Goal: Information Seeking & Learning: Learn about a topic

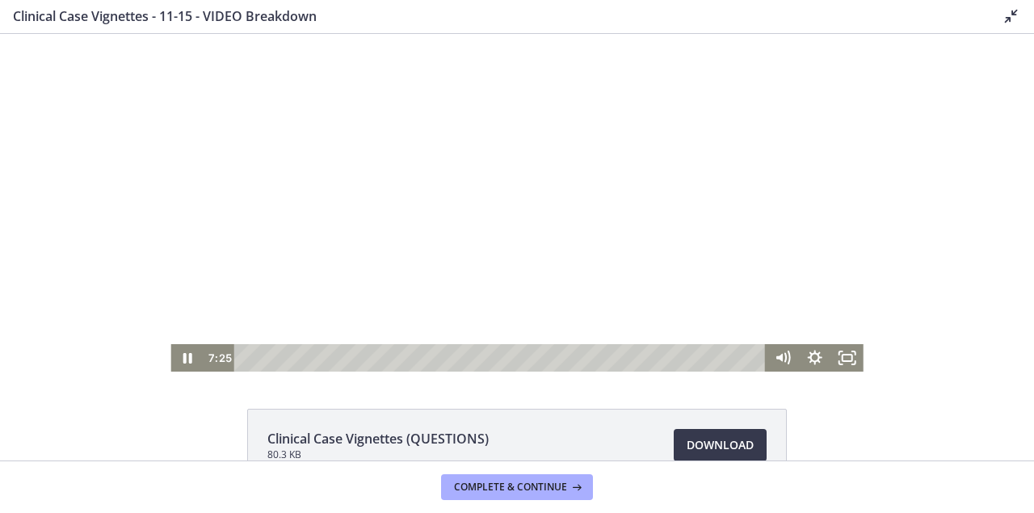
click at [518, 187] on div at bounding box center [516, 203] width 692 height 338
click at [428, 362] on div "17:50" at bounding box center [502, 357] width 512 height 27
click at [399, 355] on div "15:03" at bounding box center [502, 357] width 512 height 27
click at [426, 356] on div "17:41" at bounding box center [502, 357] width 512 height 27
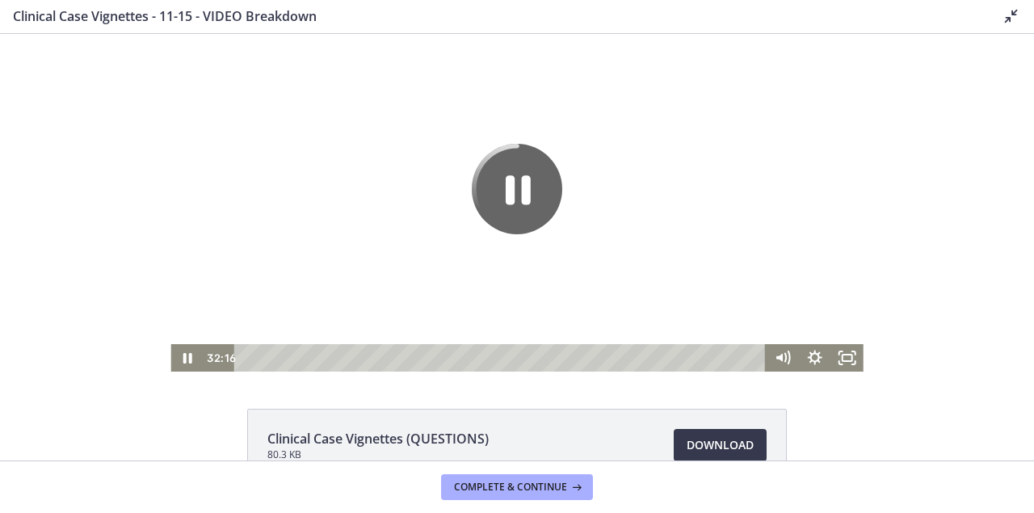
click at [467, 191] on div at bounding box center [516, 203] width 692 height 338
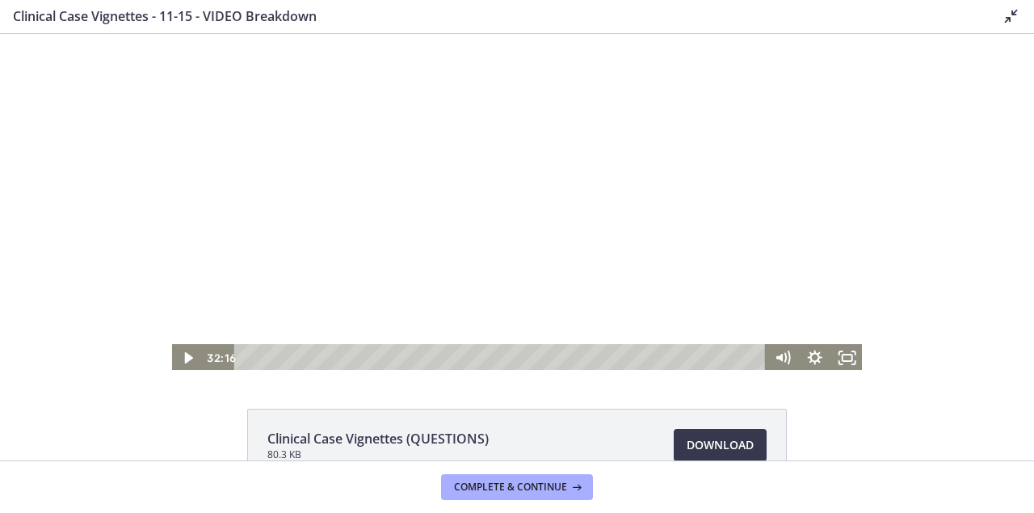
click at [368, 236] on div at bounding box center [516, 203] width 692 height 338
click at [467, 160] on div at bounding box center [516, 203] width 692 height 338
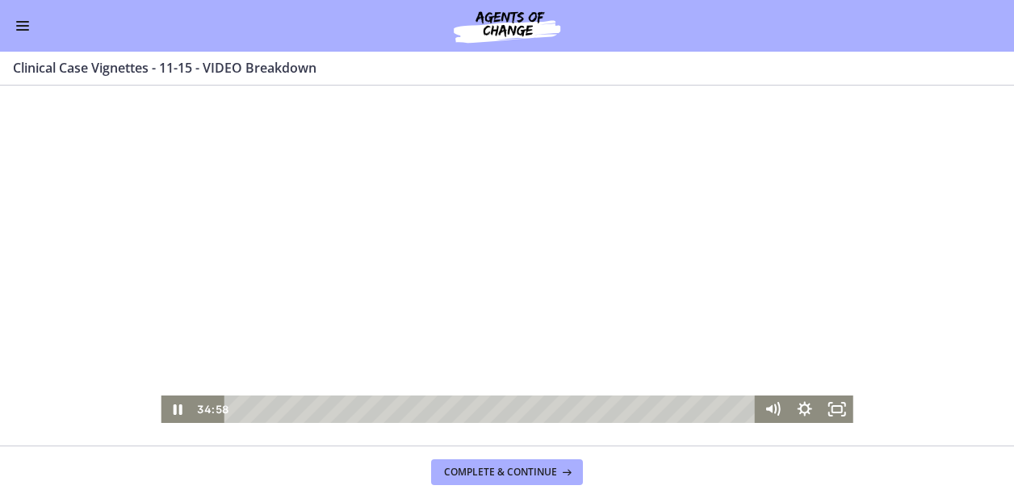
click at [556, 223] on div at bounding box center [507, 255] width 692 height 338
click at [556, 258] on div at bounding box center [507, 255] width 692 height 338
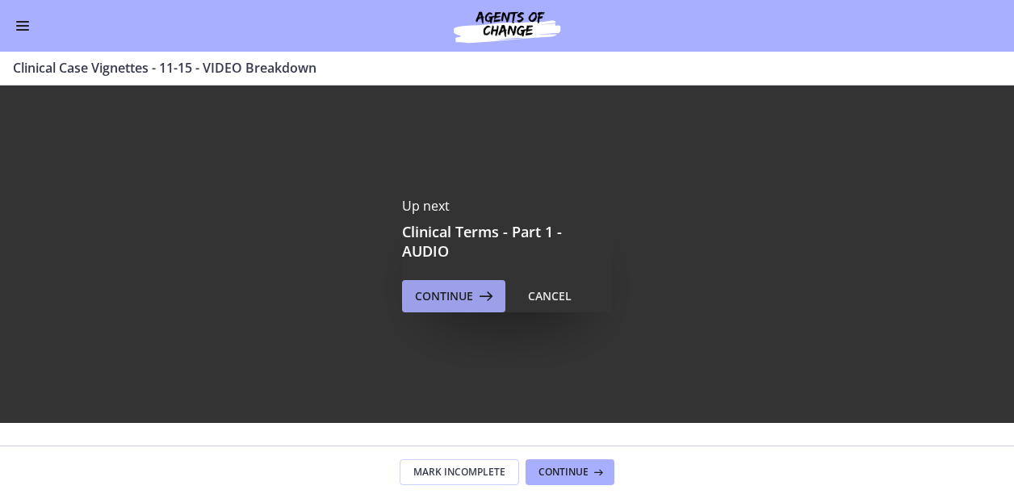
click at [421, 294] on span "Continue" at bounding box center [444, 296] width 58 height 19
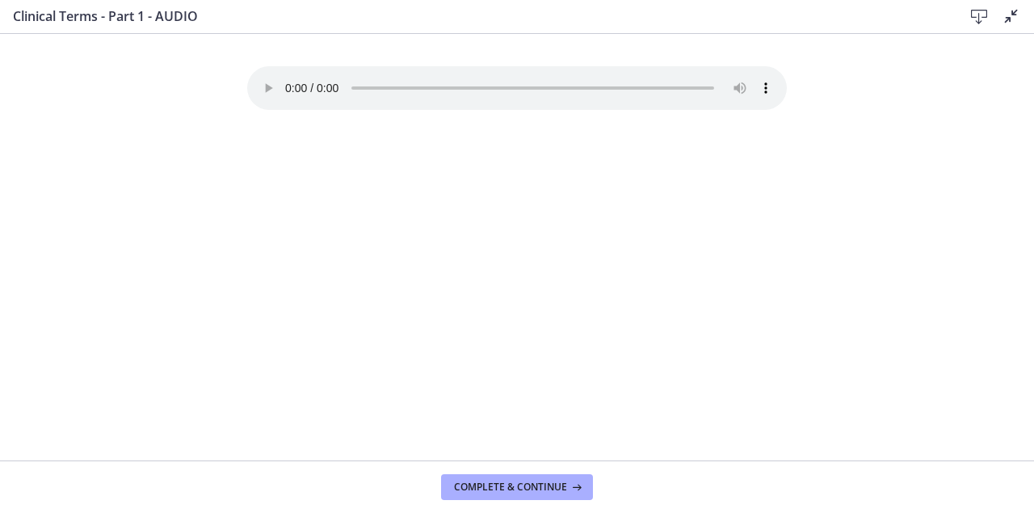
click at [1008, 21] on icon at bounding box center [1011, 15] width 19 height 19
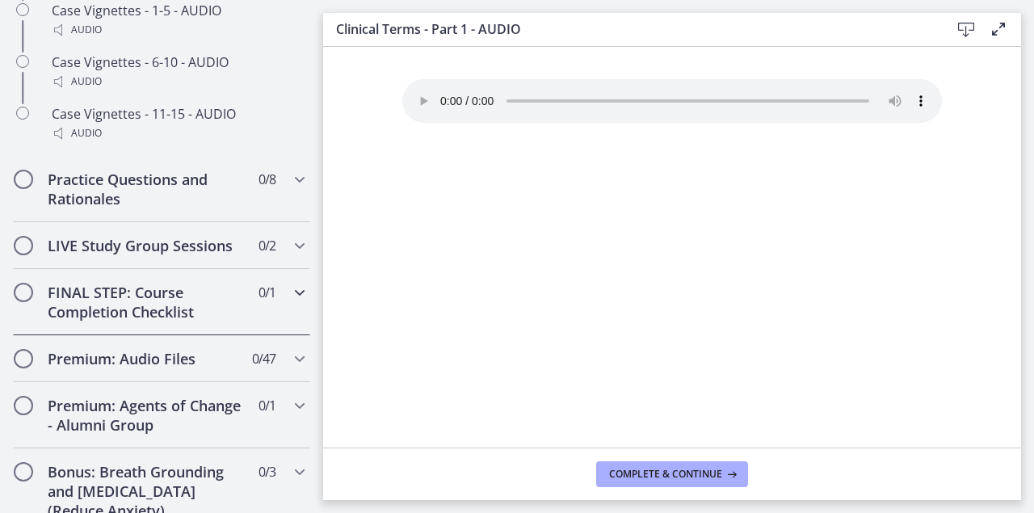
scroll to position [1256, 0]
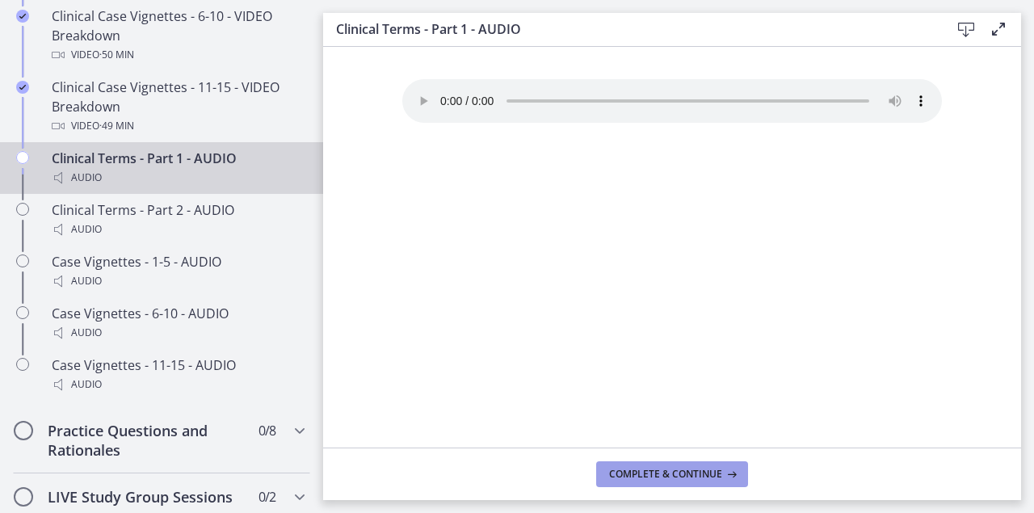
click at [627, 464] on button "Complete & continue" at bounding box center [672, 474] width 152 height 26
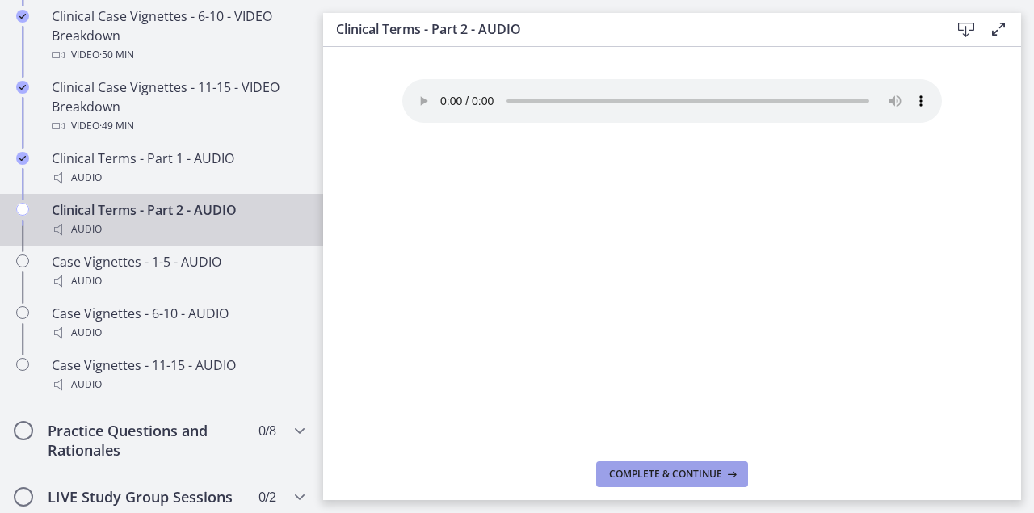
click at [698, 476] on span "Complete & continue" at bounding box center [665, 474] width 113 height 13
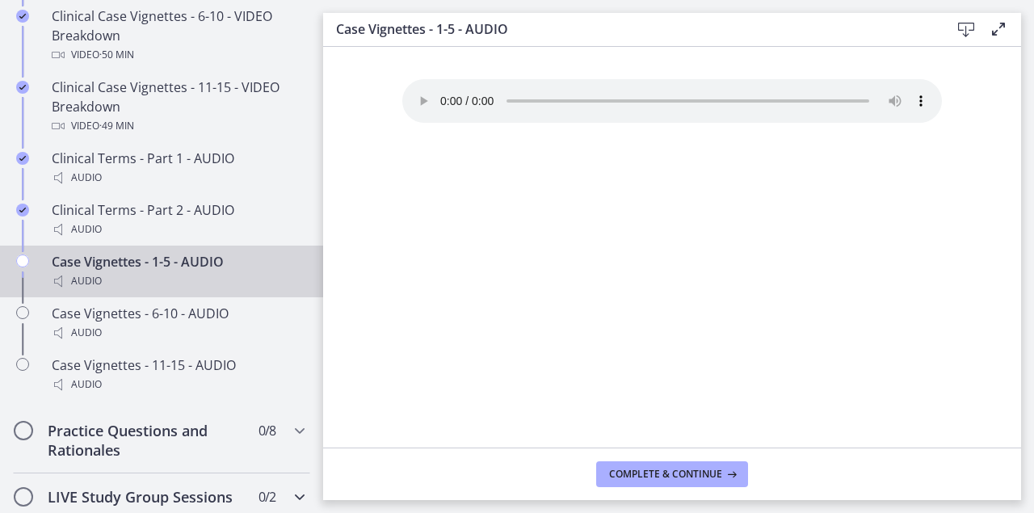
scroll to position [1507, 0]
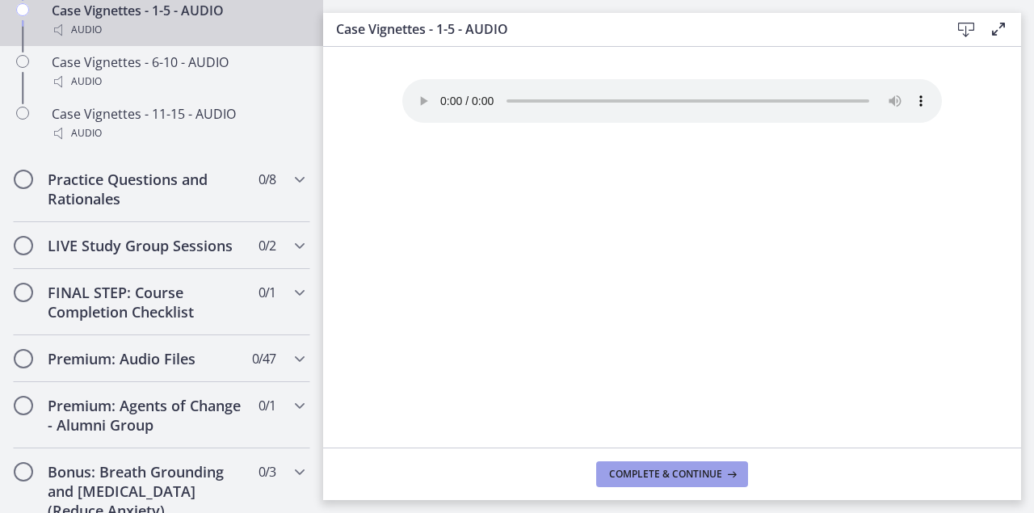
click at [652, 464] on button "Complete & continue" at bounding box center [672, 474] width 152 height 26
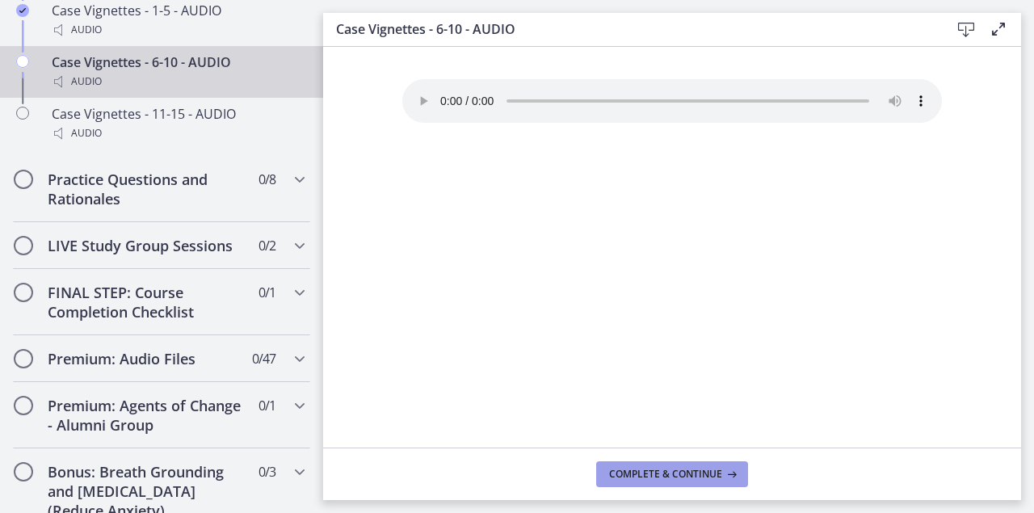
click at [656, 475] on span "Complete & continue" at bounding box center [665, 474] width 113 height 13
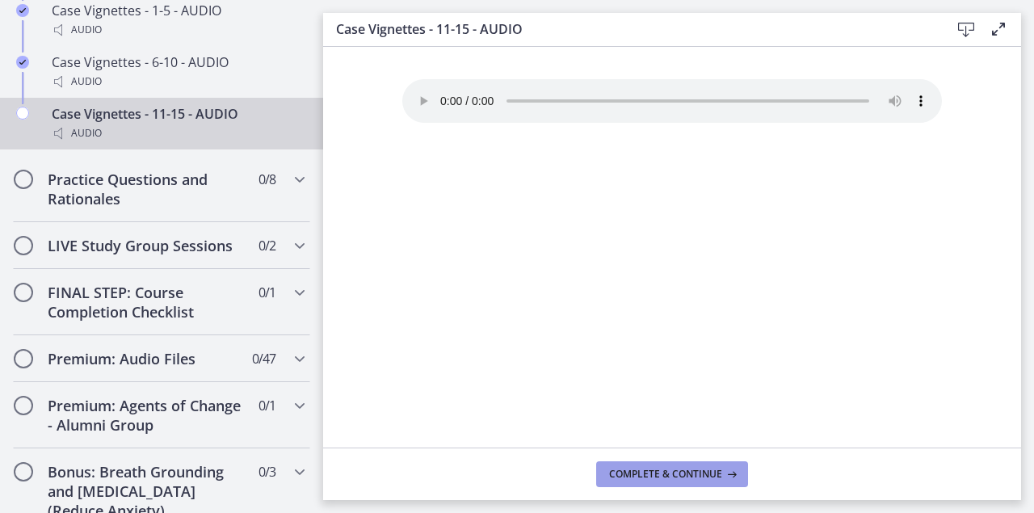
click at [666, 468] on span "Complete & continue" at bounding box center [665, 474] width 113 height 13
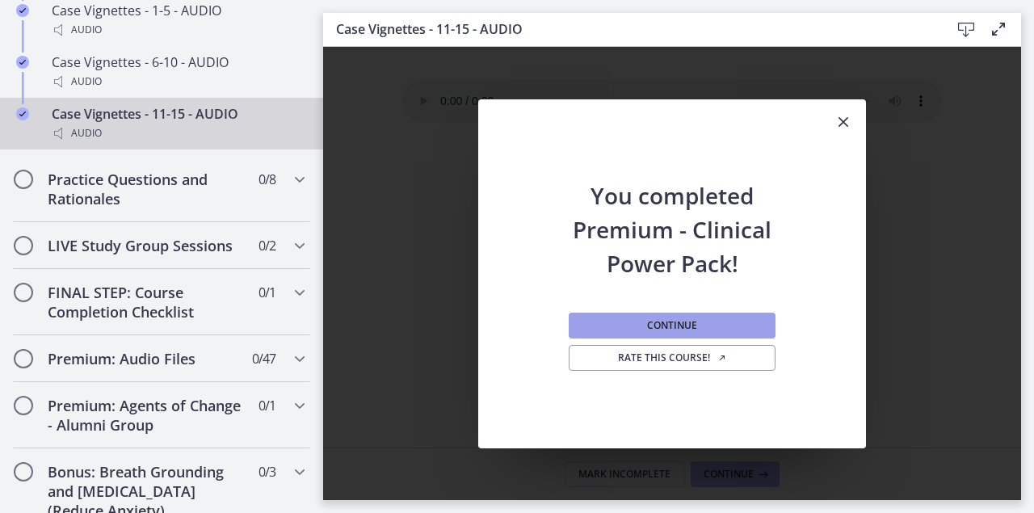
click at [703, 317] on button "Continue" at bounding box center [672, 326] width 207 height 26
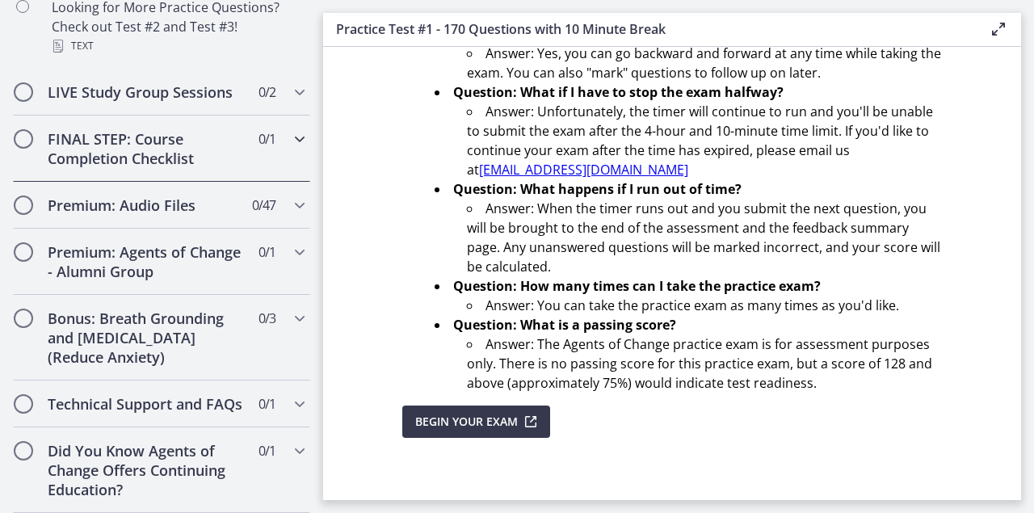
scroll to position [1110, 0]
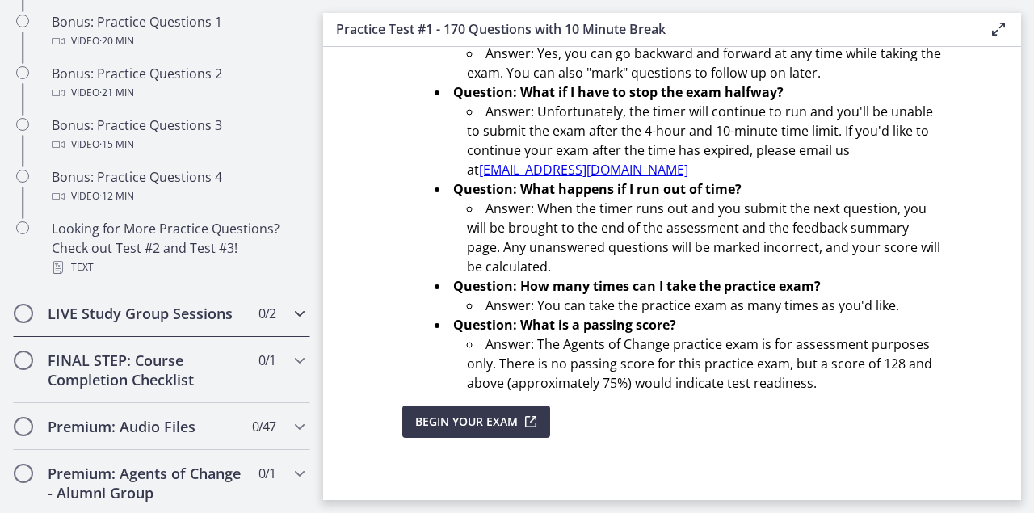
click at [132, 323] on h2 "LIVE Study Group Sessions" at bounding box center [146, 313] width 197 height 19
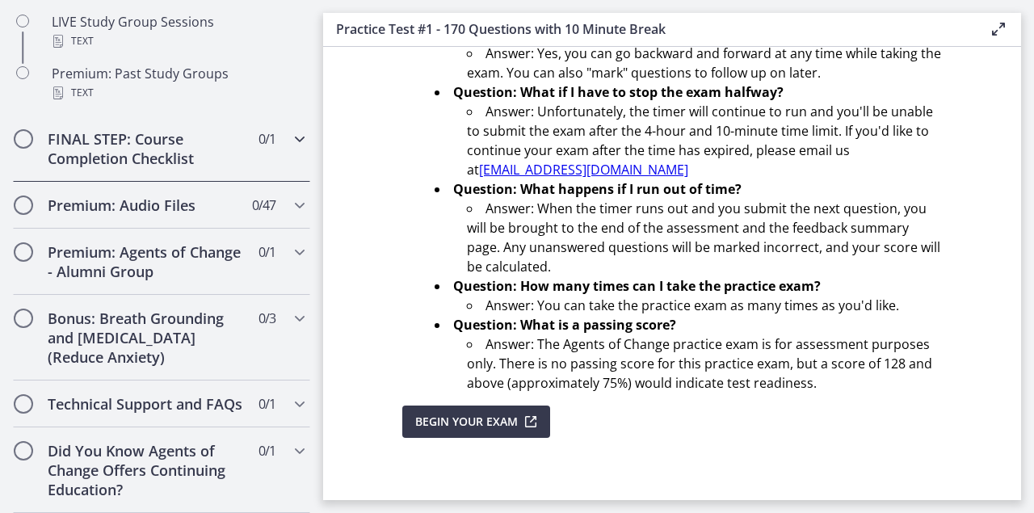
scroll to position [712, 0]
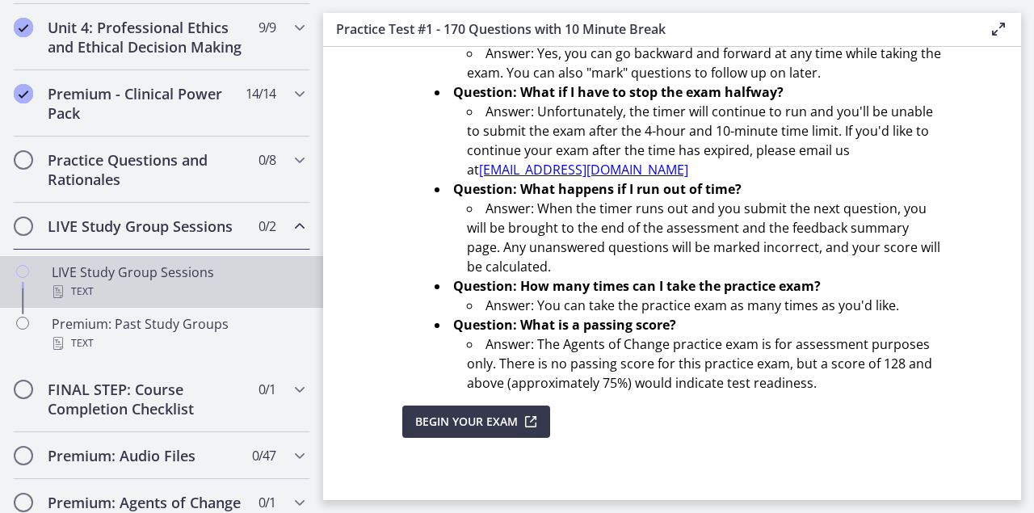
click at [184, 294] on div "LIVE Study Group Sessions Text" at bounding box center [178, 282] width 252 height 39
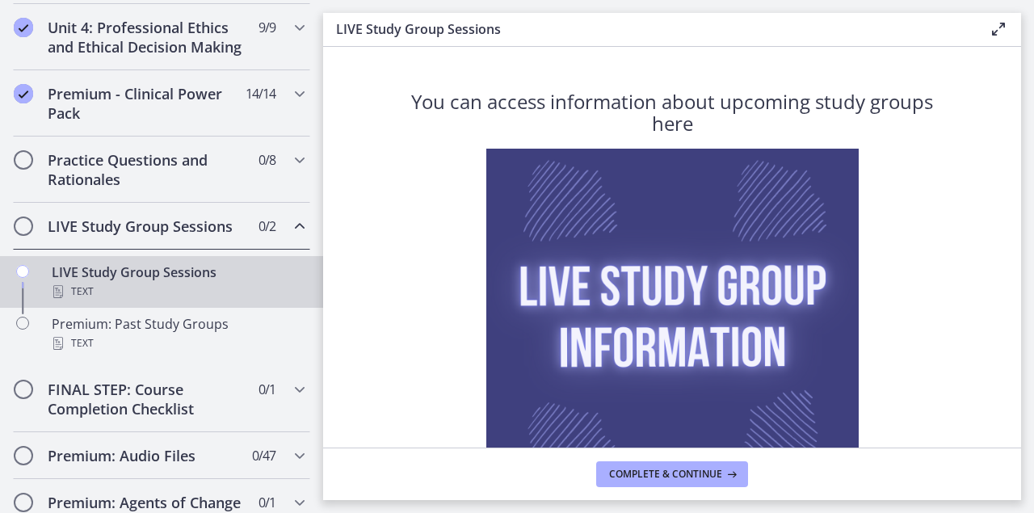
scroll to position [184, 0]
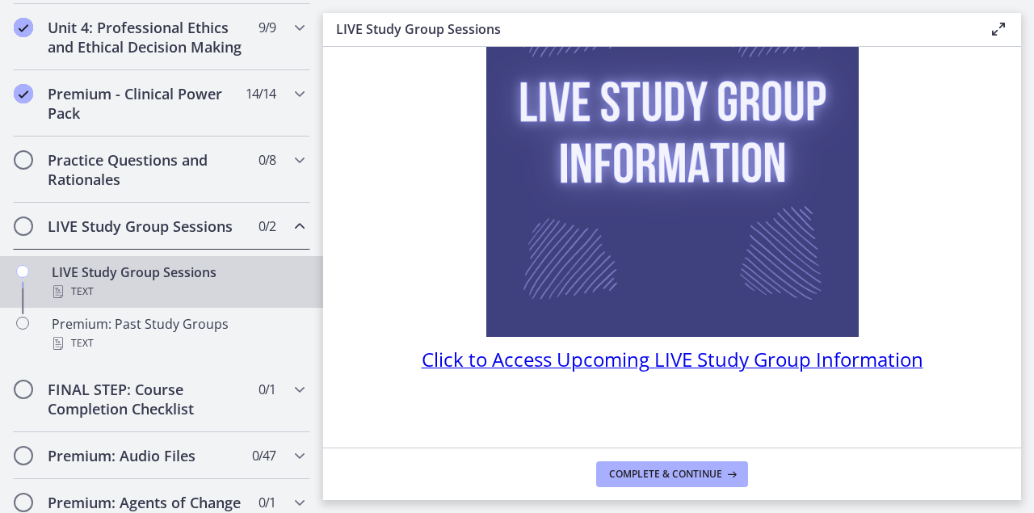
click at [583, 355] on span "Click to Access Upcoming LIVE Study Group Information" at bounding box center [673, 359] width 502 height 27
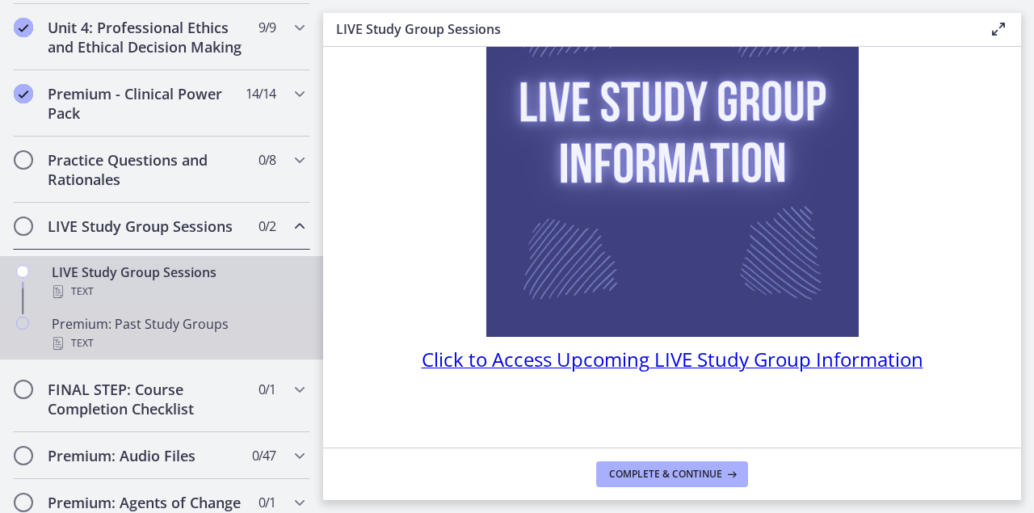
click at [154, 349] on div "Text" at bounding box center [178, 343] width 252 height 19
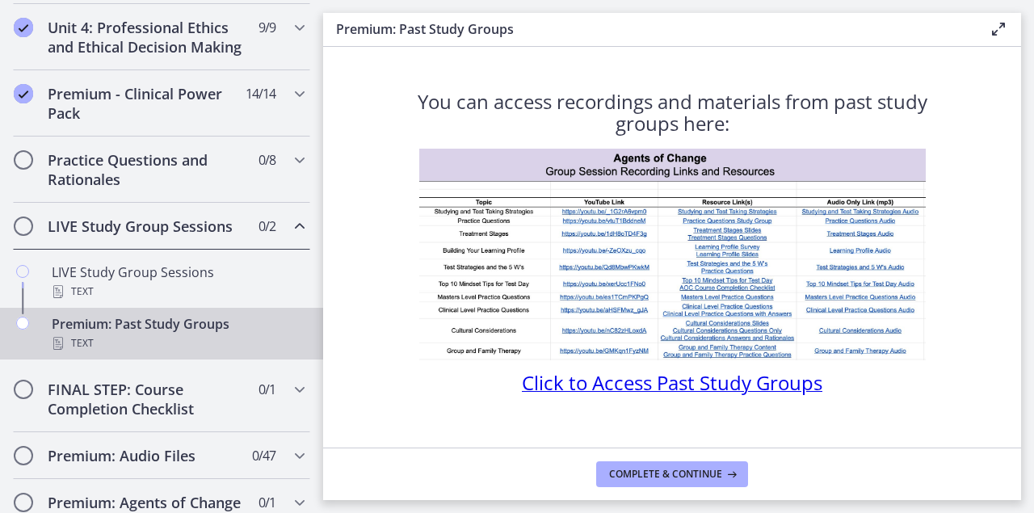
click at [586, 382] on span "Click to Access Past Study Groups" at bounding box center [672, 382] width 300 height 27
